Goal: Task Accomplishment & Management: Use online tool/utility

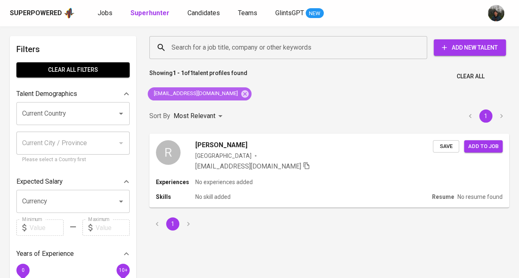
click at [240, 94] on icon at bounding box center [244, 93] width 9 height 9
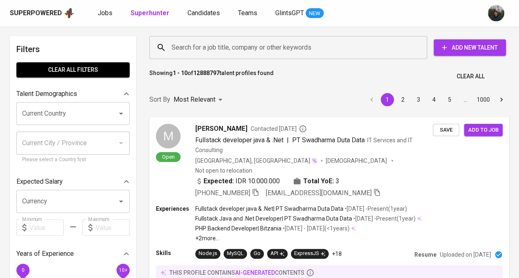
click at [225, 52] on input "Search for a job title, company or other keywords" at bounding box center [290, 48] width 242 height 16
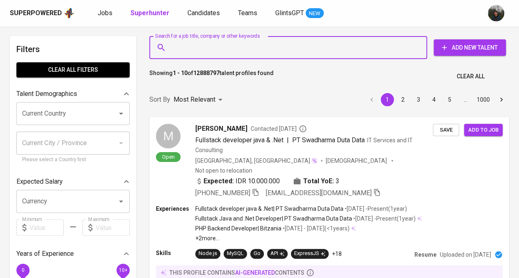
paste input "nurikadee@gmail.com"
type input "nurikadee@gmail.com"
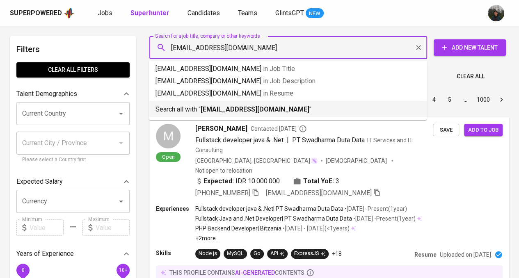
click at [241, 106] on b "nurikadee@gmail.com" at bounding box center [255, 109] width 109 height 8
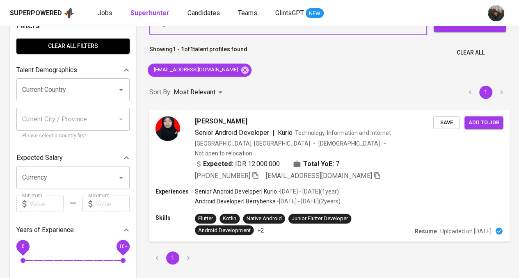
scroll to position [41, 0]
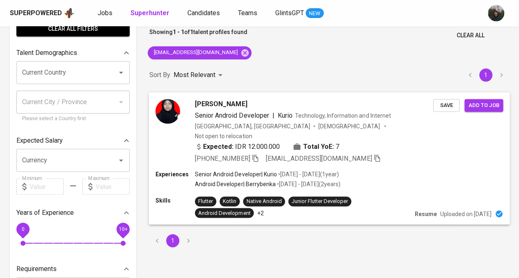
click at [378, 141] on div "Expected: IDR 12.000.000 Total YoE: 7" at bounding box center [314, 147] width 238 height 12
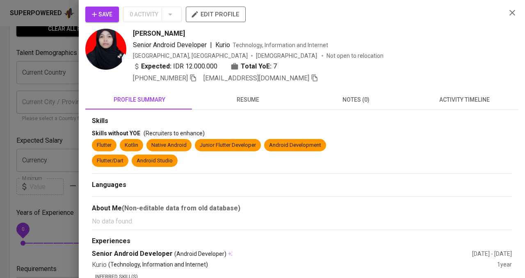
click at [108, 10] on span "Save" at bounding box center [102, 14] width 21 height 10
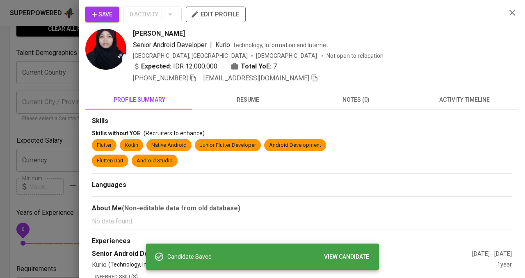
click at [250, 103] on span "resume" at bounding box center [248, 100] width 98 height 10
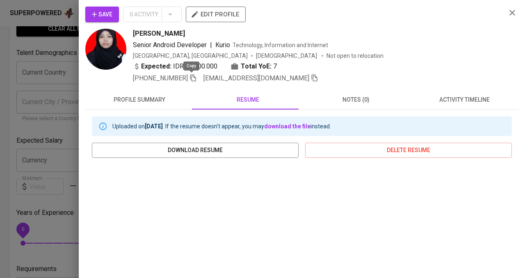
click at [194, 79] on icon "button" at bounding box center [192, 77] width 7 height 7
click at [64, 68] on div at bounding box center [262, 139] width 525 height 278
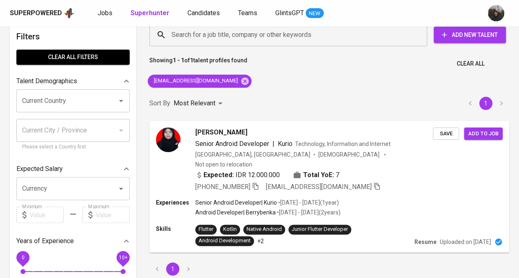
scroll to position [0, 0]
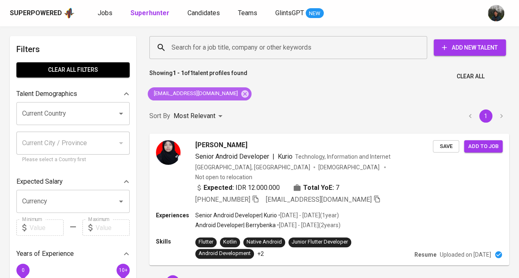
click at [220, 96] on div "nurikadee@gmail.com" at bounding box center [200, 93] width 104 height 13
click at [240, 95] on icon at bounding box center [244, 93] width 9 height 9
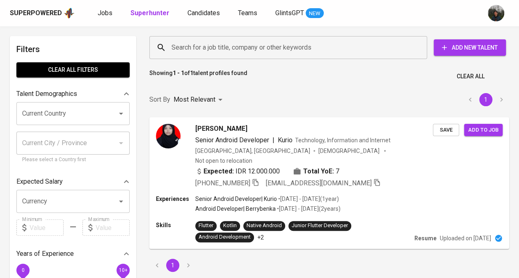
click at [256, 47] on input "Search for a job title, company or other keywords" at bounding box center [290, 48] width 242 height 16
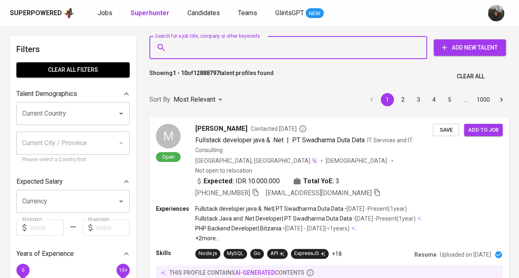
click at [256, 46] on input "Search for a job title, company or other keywords" at bounding box center [290, 48] width 242 height 16
paste input "untungs30@gmail.com"
type input "untungs30@gmail.com"
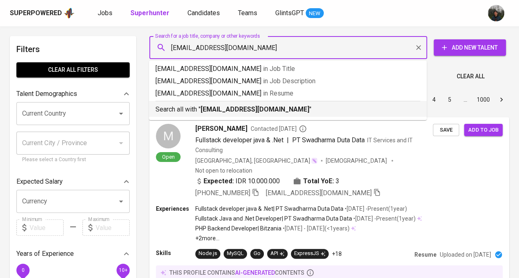
click at [255, 109] on b "untungs30@gmail.com" at bounding box center [255, 109] width 109 height 8
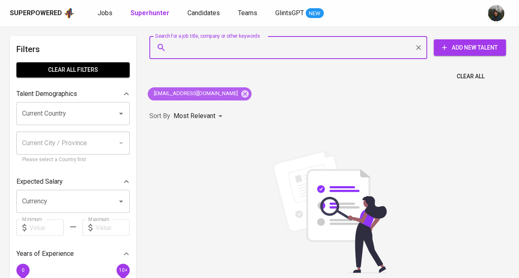
click at [241, 94] on icon at bounding box center [244, 93] width 7 height 7
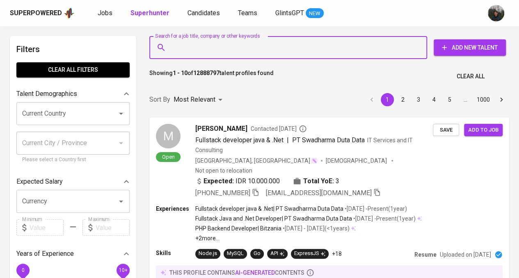
click at [239, 54] on input "Search for a job title, company or other keywords" at bounding box center [290, 48] width 242 height 16
paste input "dhimas.agung.p@gmail.com"
type input "dhimas.agung.p@gmail.com"
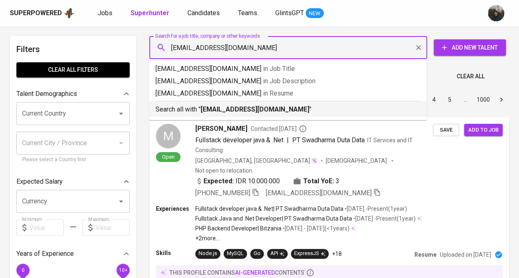
click at [249, 113] on b "dhimas.agung.p@gmail.com" at bounding box center [255, 109] width 109 height 8
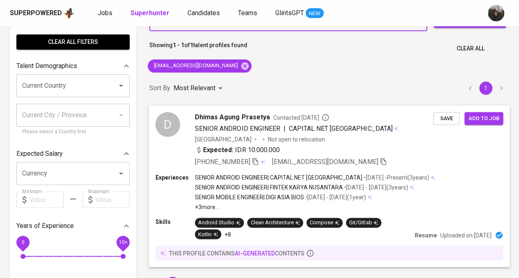
scroll to position [41, 0]
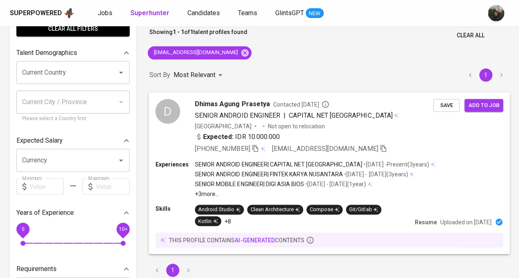
click at [408, 137] on div "Expected: IDR 10.000.000" at bounding box center [314, 138] width 238 height 12
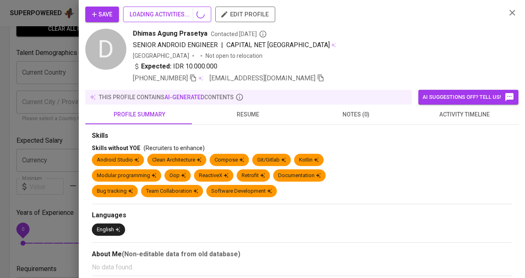
click at [159, 16] on span "LOADING ACTIVITIES..." at bounding box center [167, 14] width 75 height 10
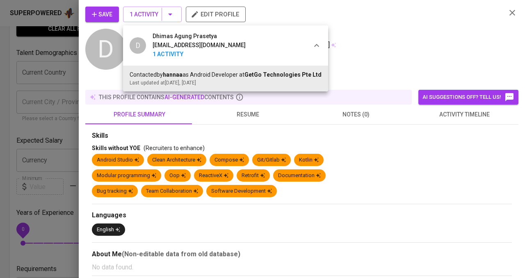
click at [134, 7] on div at bounding box center [262, 139] width 525 height 278
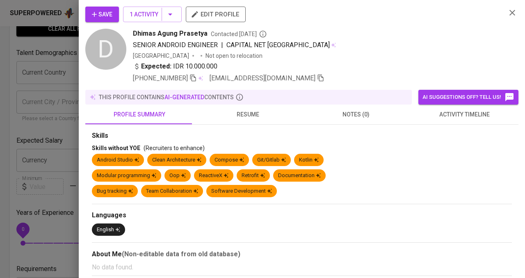
click at [107, 15] on span "Save" at bounding box center [102, 14] width 21 height 10
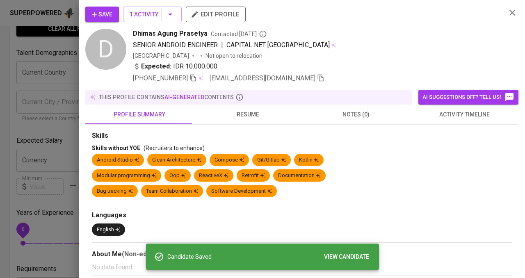
click at [60, 57] on div at bounding box center [262, 139] width 525 height 278
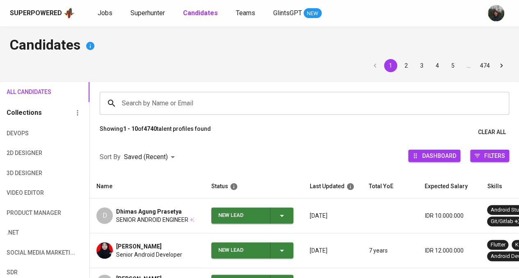
scroll to position [65, 0]
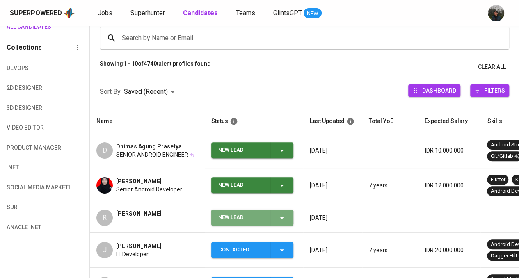
click at [246, 220] on div "New Lead" at bounding box center [240, 218] width 45 height 16
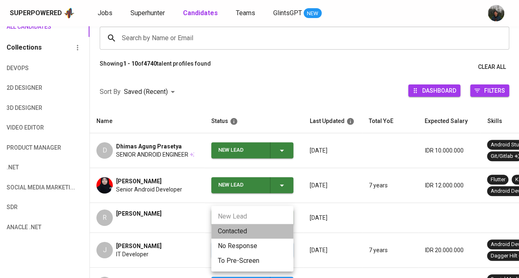
click at [250, 235] on li "Contacted" at bounding box center [252, 231] width 82 height 15
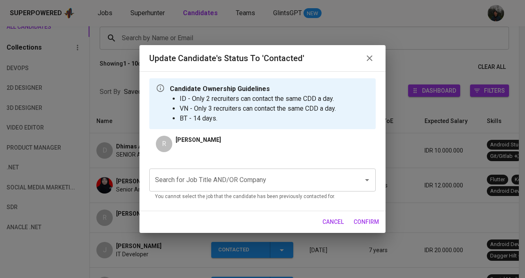
click at [238, 180] on input "Search for Job Title AND/OR Company" at bounding box center [251, 180] width 196 height 16
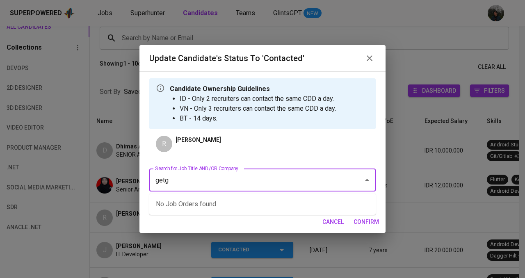
type input "getgo"
drag, startPoint x: 116, startPoint y: 185, endPoint x: 49, endPoint y: 186, distance: 67.3
click at [48, 188] on div "Update Candidate's Status to 'Contacted' Candidate Ownership Guidelines ID - On…" at bounding box center [262, 139] width 525 height 278
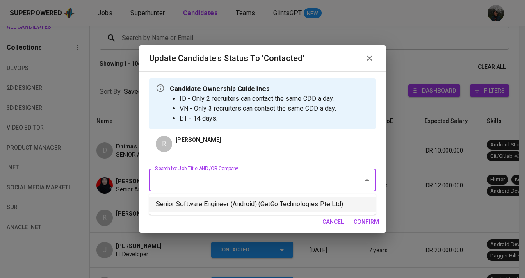
click at [244, 200] on li "Senior Software Engineer (Android) (GetGo Technologies Pte Ltd)" at bounding box center [262, 204] width 226 height 15
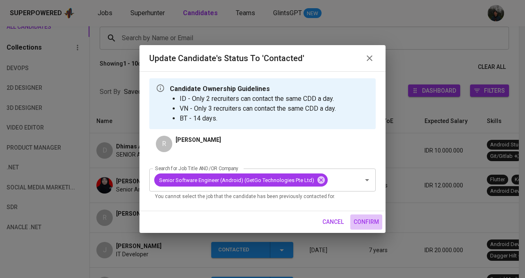
click at [364, 222] on span "confirm" at bounding box center [366, 222] width 25 height 10
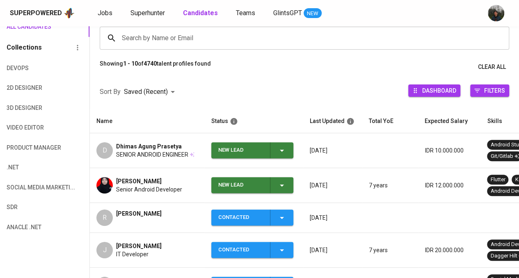
click at [233, 185] on div "New Lead" at bounding box center [240, 185] width 45 height 16
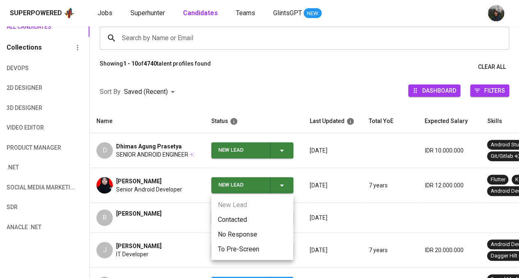
click at [242, 219] on li "Contacted" at bounding box center [252, 219] width 82 height 15
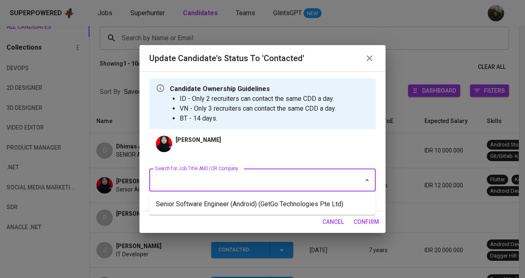
click at [253, 181] on input "Search for Job Title AND/OR Company" at bounding box center [251, 180] width 196 height 16
click at [266, 211] on ul "Senior Software Engineer (Android) (GetGo Technologies Pte Ltd)" at bounding box center [262, 204] width 226 height 21
click at [267, 207] on li "Senior Software Engineer (Android) (GetGo Technologies Pte Ltd)" at bounding box center [262, 204] width 226 height 15
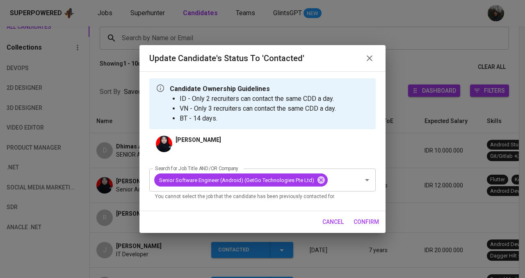
click at [364, 219] on span "confirm" at bounding box center [366, 222] width 25 height 10
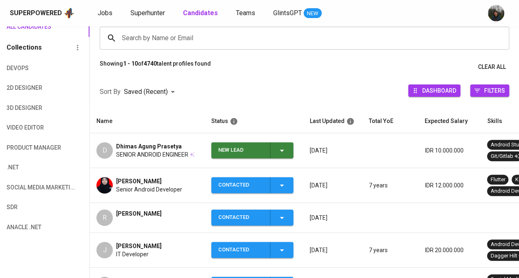
click at [251, 153] on div "New Lead" at bounding box center [240, 150] width 45 height 16
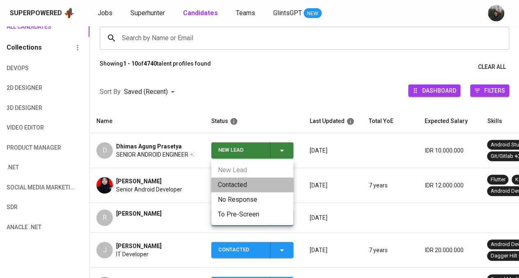
click at [255, 182] on li "Contacted" at bounding box center [252, 185] width 82 height 15
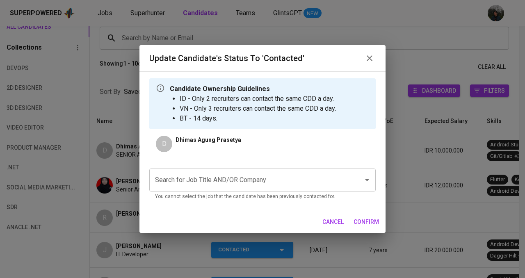
drag, startPoint x: 258, startPoint y: 195, endPoint x: 258, endPoint y: 188, distance: 7.0
click at [258, 195] on p "You cannot select the job that the candidate has been previously contacted for." at bounding box center [262, 197] width 215 height 8
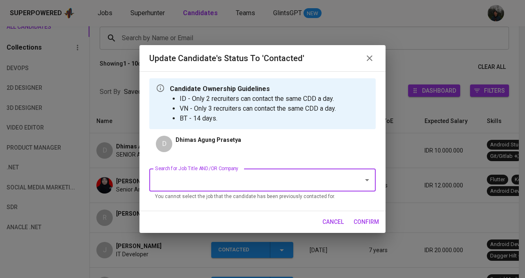
click at [258, 184] on input "Search for Job Title AND/OR Company" at bounding box center [251, 180] width 196 height 16
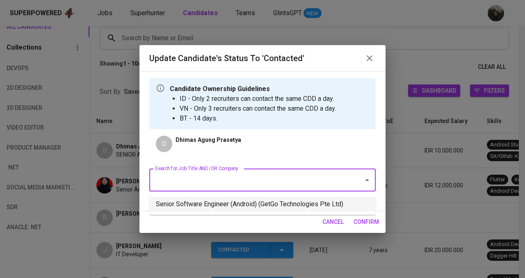
click at [275, 205] on li "Senior Software Engineer (Android) (GetGo Technologies Pte Ltd)" at bounding box center [262, 204] width 226 height 15
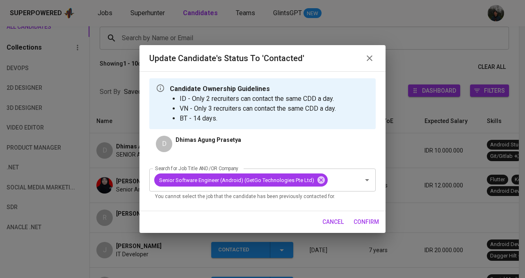
click at [372, 222] on span "confirm" at bounding box center [366, 222] width 25 height 10
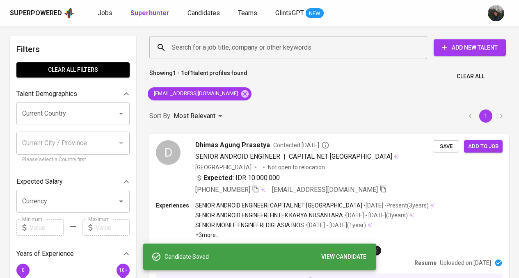
scroll to position [41, 0]
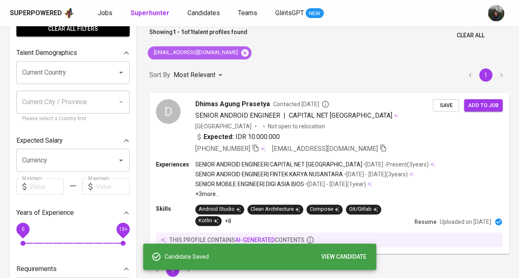
click at [241, 55] on icon at bounding box center [244, 52] width 7 height 7
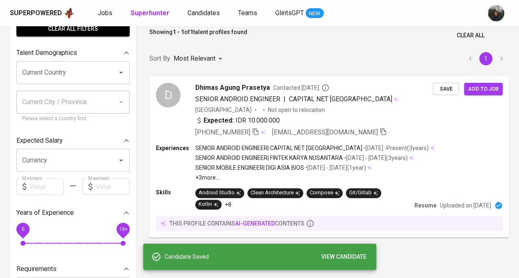
click at [273, 18] on div "Search for a job title, company or other keywords" at bounding box center [288, 6] width 278 height 23
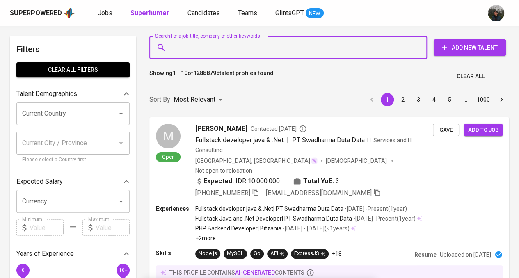
paste input "hendracewady@gmail.com"
type input "hendracewady@gmail.com"
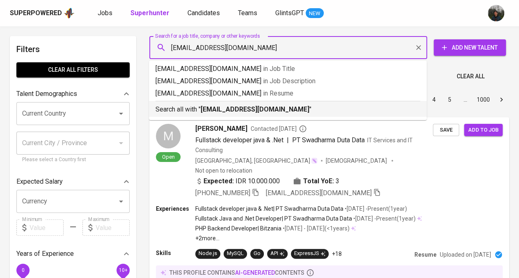
click at [260, 110] on b "hendracewady@gmail.com" at bounding box center [255, 109] width 109 height 8
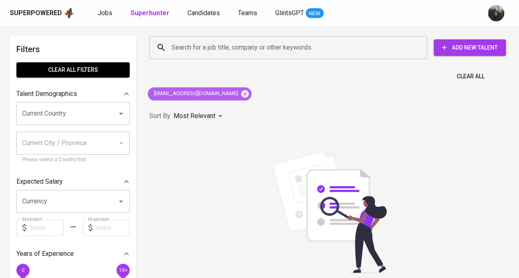
click at [241, 91] on icon at bounding box center [244, 93] width 7 height 7
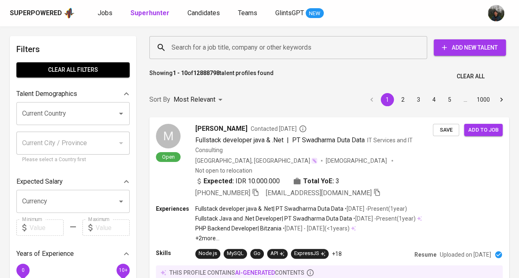
click at [294, 40] on input "Search for a job title, company or other keywords" at bounding box center [290, 48] width 242 height 16
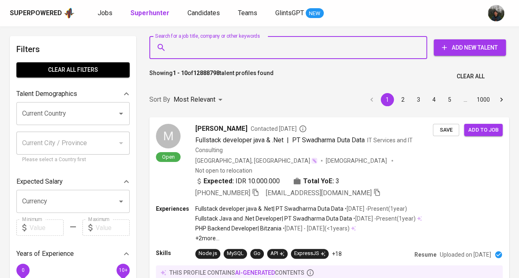
paste input "hendracewady@gmail.com"
type input "hendracewady@gmail.com"
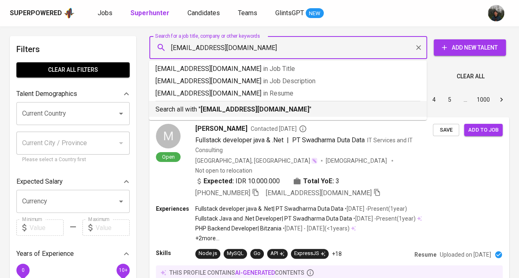
click at [283, 106] on p "Search all with " hendracewady@gmail.com "" at bounding box center [287, 110] width 265 height 10
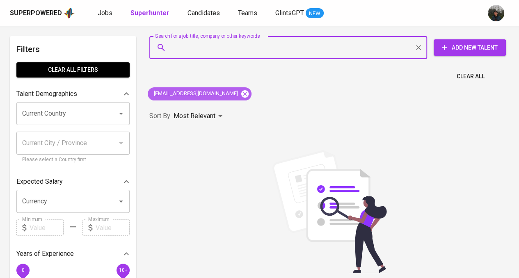
click at [241, 92] on icon at bounding box center [244, 93] width 7 height 7
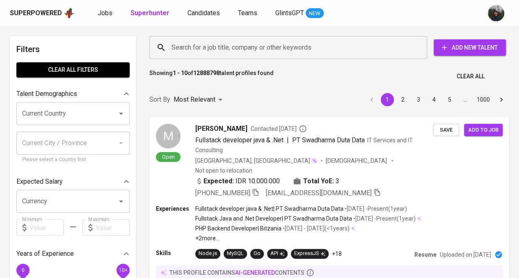
click at [229, 50] on input "Search for a job title, company or other keywords" at bounding box center [290, 48] width 242 height 16
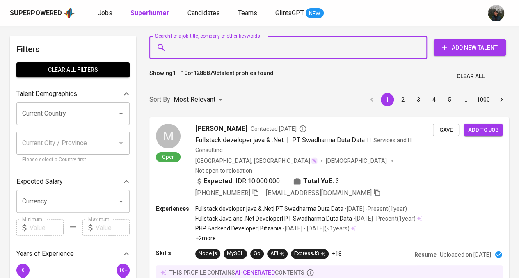
paste input "Fajar Prayogi Sofiandika"
type input "Fajar Prayogi Sofiandika"
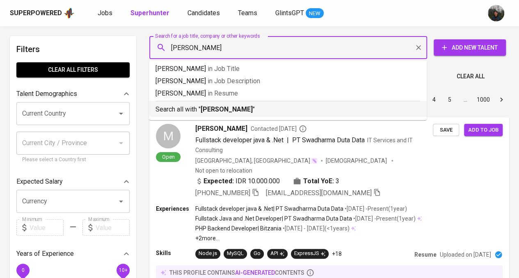
click at [243, 107] on b "Fajar Prayogi Sofiandika" at bounding box center [227, 109] width 52 height 8
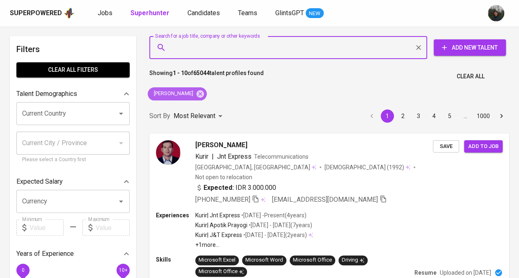
click at [205, 94] on icon at bounding box center [200, 93] width 9 height 9
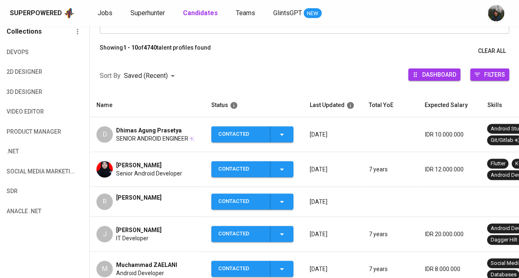
scroll to position [82, 0]
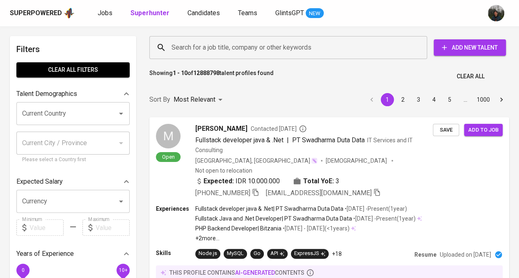
click at [323, 47] on input "Search for a job title, company or other keywords" at bounding box center [290, 48] width 242 height 16
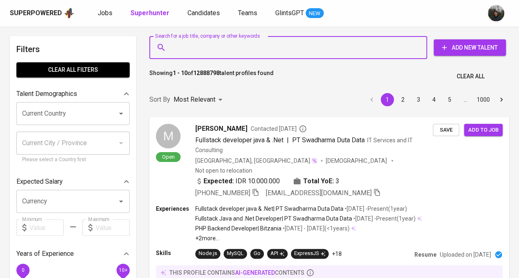
paste input "herlangga.wicaksono@gmail.com"
type input "herlangga.wicaksono@gmail.com"
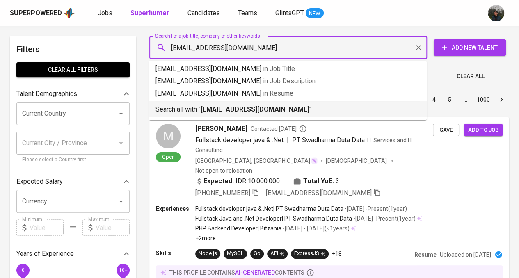
click at [269, 110] on b "herlangga.wicaksono@gmail.com" at bounding box center [255, 109] width 109 height 8
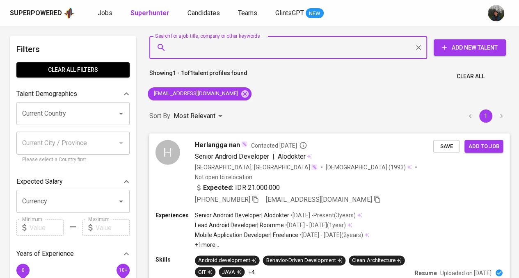
click at [374, 161] on div "Herlangga nan Contacted 2 years ago Senior Android Developer | Alodokter Indone…" at bounding box center [314, 172] width 238 height 65
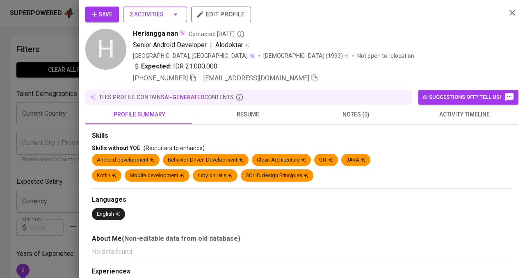
click at [162, 14] on span "2 Activities" at bounding box center [155, 14] width 51 height 10
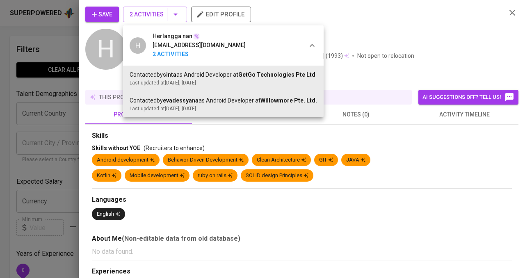
click at [366, 41] on div at bounding box center [262, 139] width 525 height 278
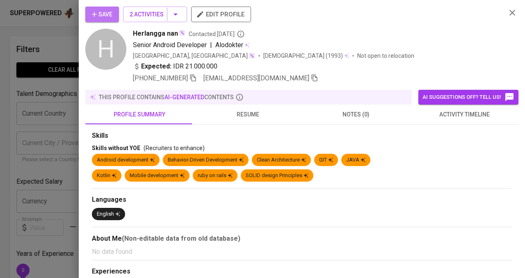
click at [98, 16] on span "Save" at bounding box center [102, 14] width 21 height 10
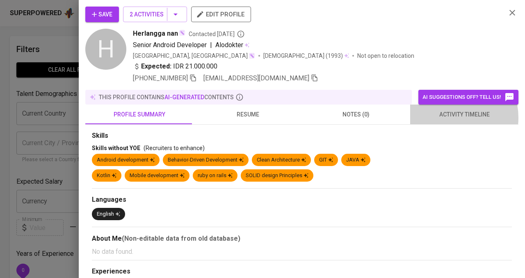
click at [443, 117] on span "activity timeline" at bounding box center [464, 115] width 98 height 10
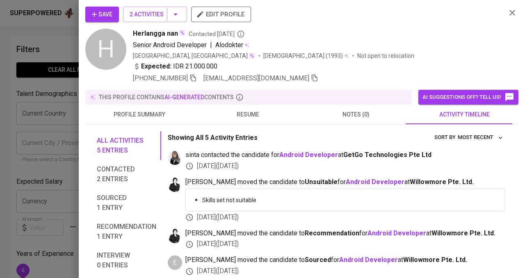
click at [7, 78] on div at bounding box center [262, 139] width 525 height 278
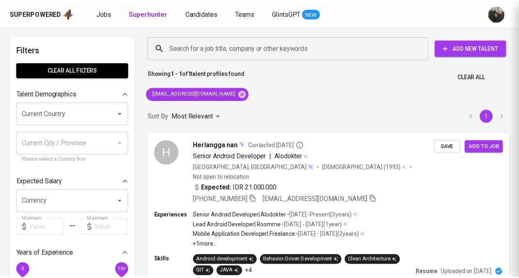
scroll to position [16, 0]
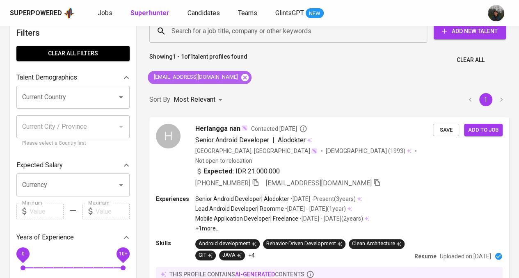
click at [243, 76] on icon at bounding box center [244, 76] width 7 height 7
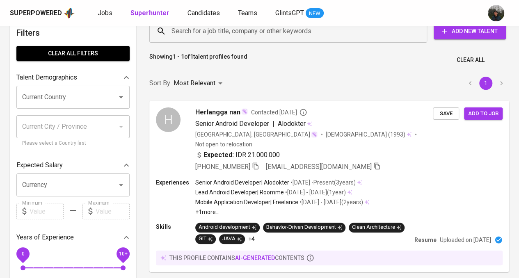
scroll to position [10, 0]
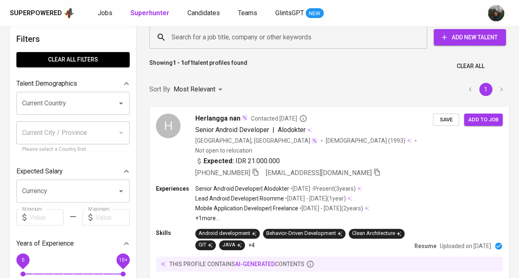
click at [335, 45] on input "Search for a job title, company or other keywords" at bounding box center [290, 38] width 242 height 16
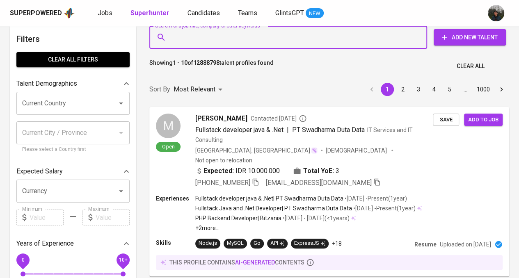
scroll to position [0, 0]
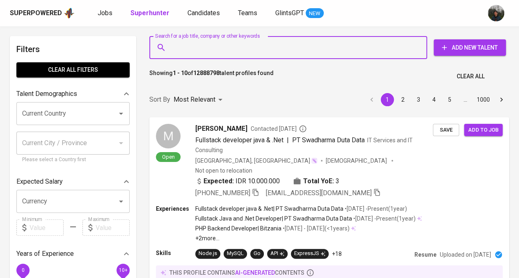
paste input "dhimas.agung.p@gmail.com"
type input "dhimas.agung.p@gmail.com"
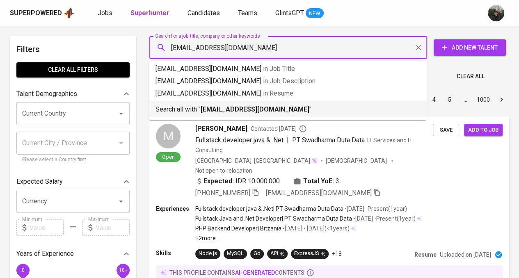
click at [268, 108] on b "dhimas.agung.p@gmail.com" at bounding box center [255, 109] width 109 height 8
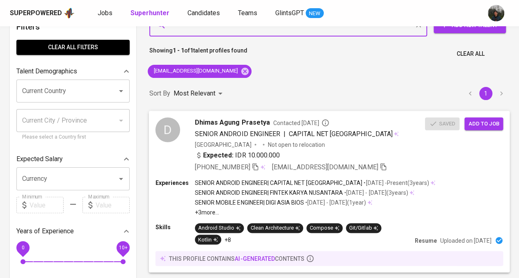
scroll to position [41, 0]
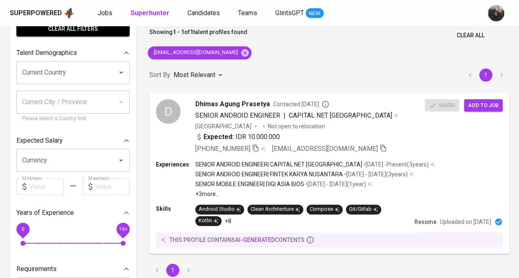
click at [298, 68] on div "Sort By Most Relevant MOST_RELEVANT 1" at bounding box center [329, 75] width 370 height 25
click at [241, 55] on icon at bounding box center [244, 52] width 7 height 7
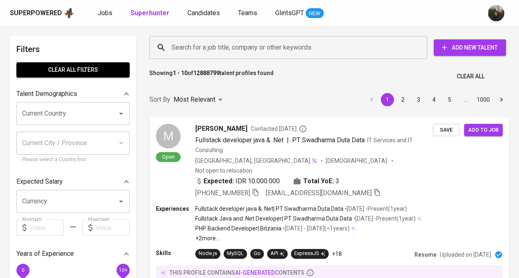
drag, startPoint x: 313, startPoint y: 88, endPoint x: 304, endPoint y: 60, distance: 29.5
click at [313, 88] on div "Sort By Most Relevant MOST_RELEVANT 1 2 3 4 5 … 1000" at bounding box center [329, 99] width 370 height 25
click at [300, 54] on input "Search for a job title, company or other keywords" at bounding box center [290, 48] width 242 height 16
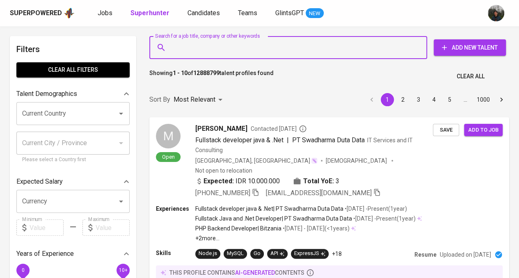
paste input "dhimas.agung.p@gmail.com"
type input "dhimas.agung.p@gmail.com"
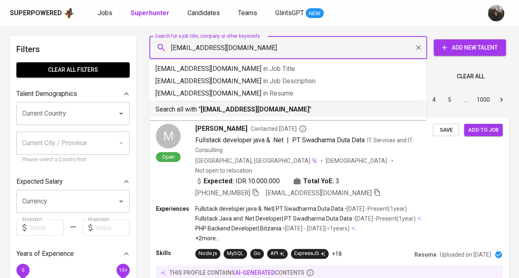
click at [262, 115] on li "Search all with " dhimas.agung.p@gmail.com "" at bounding box center [288, 109] width 278 height 16
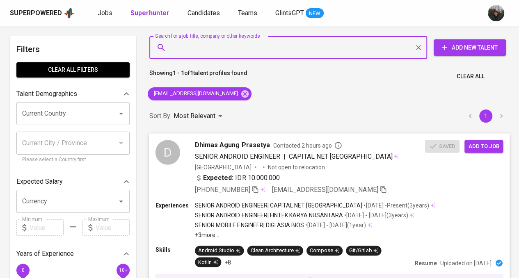
click at [481, 149] on span "Add to job" at bounding box center [483, 145] width 30 height 9
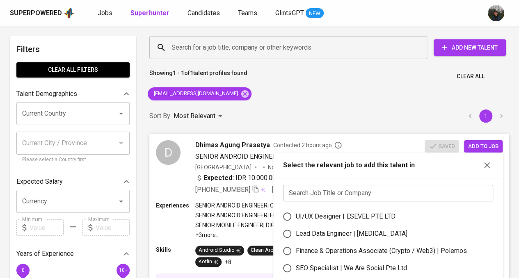
click at [337, 187] on input "text" at bounding box center [388, 193] width 210 height 16
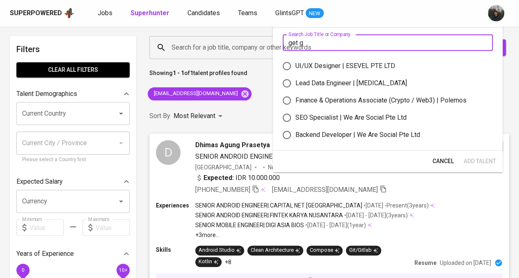
type input "get go"
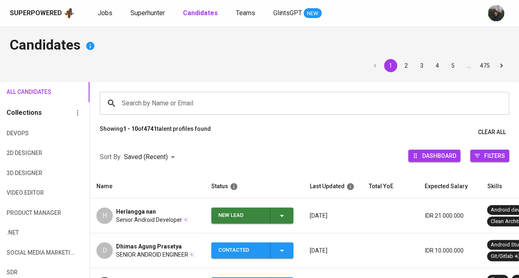
scroll to position [65, 0]
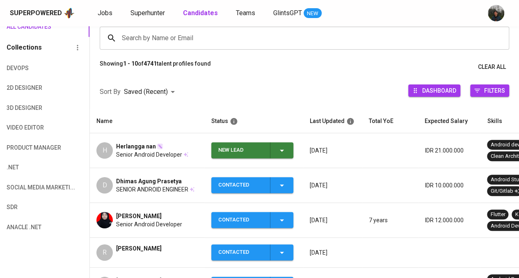
click at [244, 149] on div "New Lead" at bounding box center [240, 150] width 45 height 16
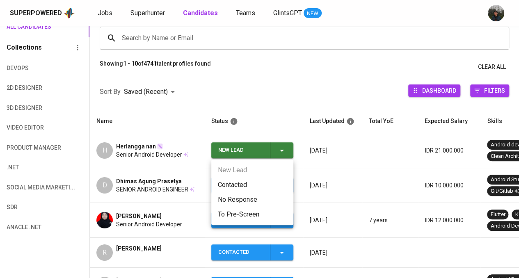
click at [240, 180] on li "Contacted" at bounding box center [252, 185] width 82 height 15
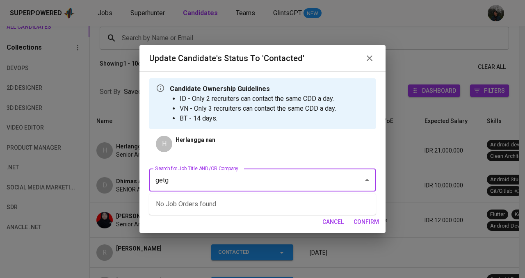
type input "getgo"
drag, startPoint x: 313, startPoint y: 183, endPoint x: 87, endPoint y: 175, distance: 226.1
click at [87, 175] on div "Update Candidate's Status to 'Contacted' Candidate Ownership Guidelines ID - On…" at bounding box center [262, 139] width 525 height 278
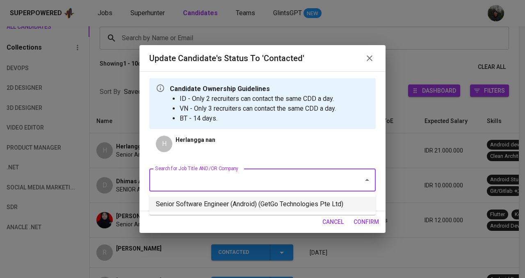
click at [233, 205] on li "Senior Software Engineer (Android) (GetGo Technologies Pte Ltd)" at bounding box center [262, 204] width 226 height 15
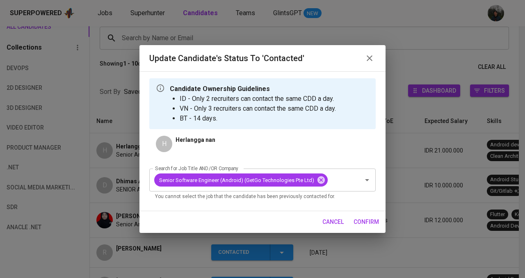
click at [367, 223] on span "confirm" at bounding box center [366, 222] width 25 height 10
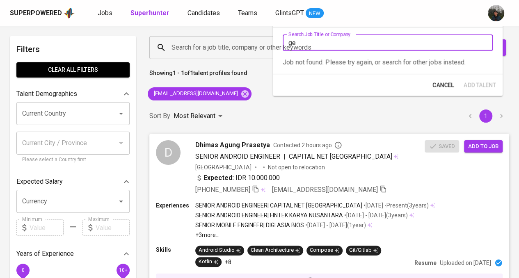
type input "g"
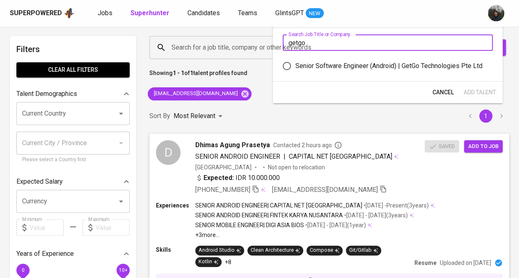
type input "getgo"
click at [390, 65] on div "Senior Software Engineer (Android) | GetGo Technologies Pte Ltd" at bounding box center [388, 66] width 187 height 10
click at [295, 65] on input "Senior Software Engineer (Android) | GetGo Technologies Pte Ltd" at bounding box center [286, 65] width 17 height 17
radio input "true"
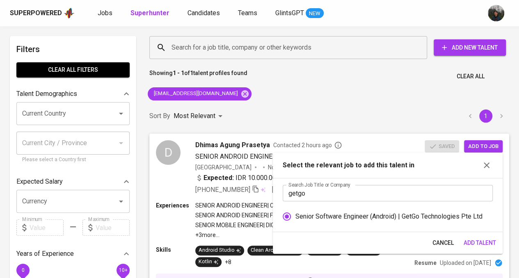
click at [479, 242] on span "Add Talent" at bounding box center [479, 243] width 32 height 10
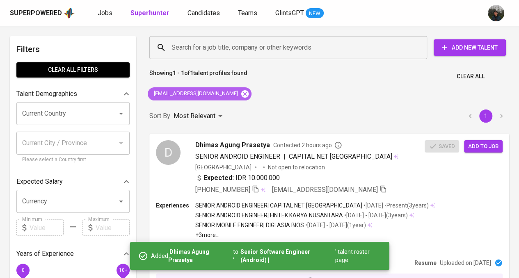
click at [241, 95] on icon at bounding box center [244, 93] width 7 height 7
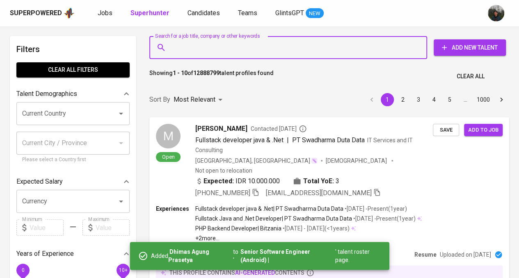
click at [347, 47] on input "Search for a job title, company or other keywords" at bounding box center [290, 48] width 242 height 16
paste input "[EMAIL_ADDRESS][DOMAIN_NAME]"
type input "herlangga.wicaksono@gmail.com"
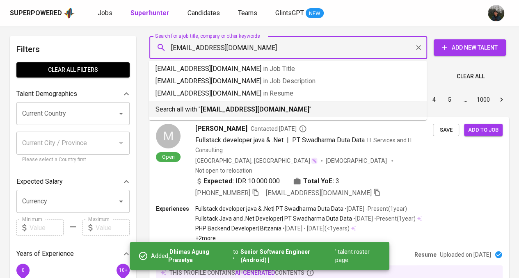
click at [294, 110] on b "herlangga.wicaksono@gmail.com" at bounding box center [255, 109] width 109 height 8
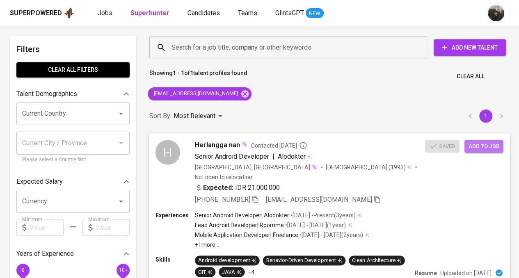
click at [486, 145] on span "Add to job" at bounding box center [483, 145] width 30 height 9
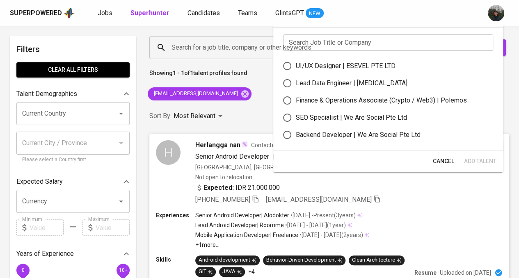
click at [344, 48] on input "text" at bounding box center [388, 42] width 210 height 16
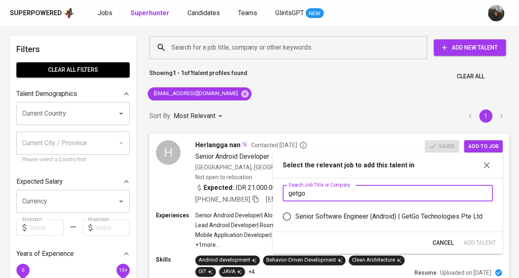
type input "getgo"
click at [320, 218] on div "Senior Software Engineer (Android) | GetGo Technologies Pte Ltd" at bounding box center [388, 217] width 187 height 10
click at [295, 218] on input "Senior Software Engineer (Android) | GetGo Technologies Pte Ltd" at bounding box center [286, 216] width 17 height 17
radio input "true"
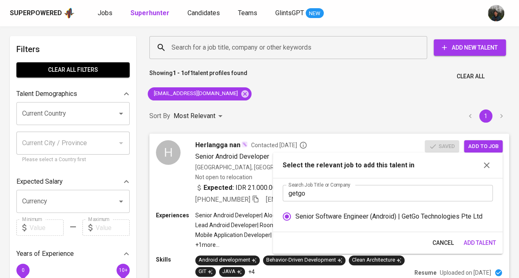
click at [484, 240] on span "Add Talent" at bounding box center [479, 243] width 32 height 10
